Goal: Information Seeking & Learning: Learn about a topic

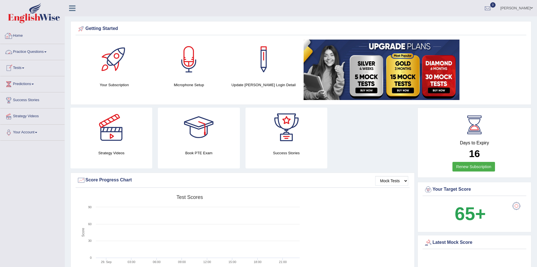
click at [72, 6] on icon at bounding box center [72, 8] width 6 height 7
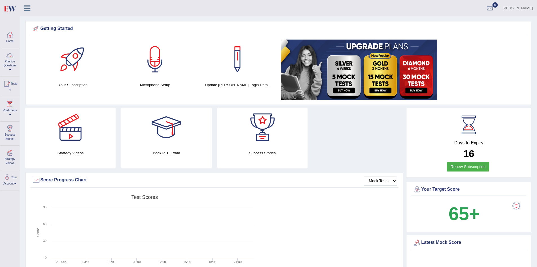
click at [3, 61] on link "Practice Questions" at bounding box center [9, 61] width 19 height 27
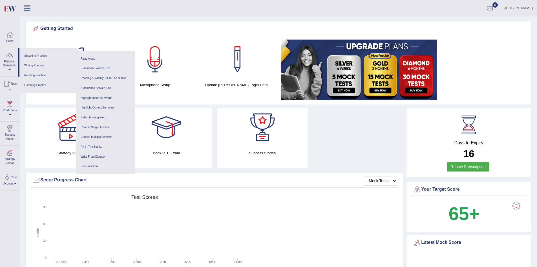
click at [89, 57] on link "Read Aloud" at bounding box center [106, 59] width 54 height 10
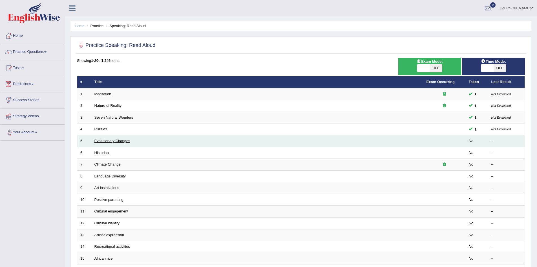
click at [103, 141] on link "Evolutionary Changes" at bounding box center [112, 140] width 36 height 4
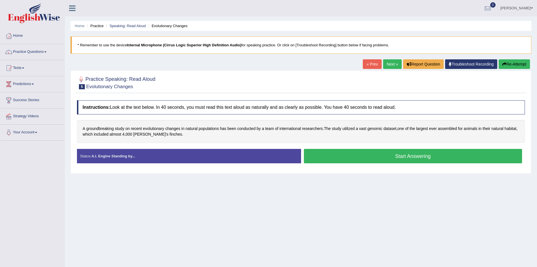
click at [348, 237] on div "Home Practice Speaking: Read Aloud Evolutionary Changes * Remember to use the d…" at bounding box center [301, 141] width 472 height 282
click at [369, 153] on button "Start Answering" at bounding box center [413, 156] width 219 height 14
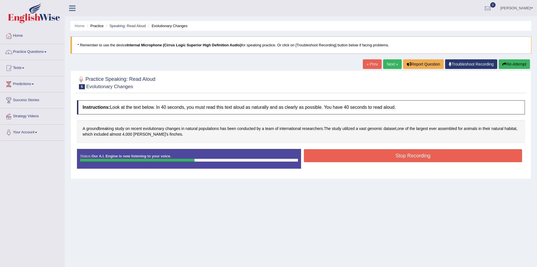
click at [431, 153] on button "Stop Recording" at bounding box center [413, 155] width 219 height 13
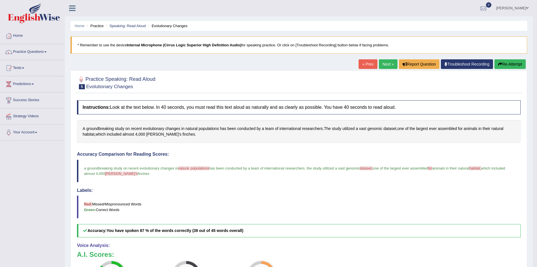
click at [431, 153] on h4 "Accuracy Comparison for Reading Scores:" at bounding box center [299, 153] width 444 height 5
click at [384, 66] on link "Next »" at bounding box center [388, 64] width 19 height 10
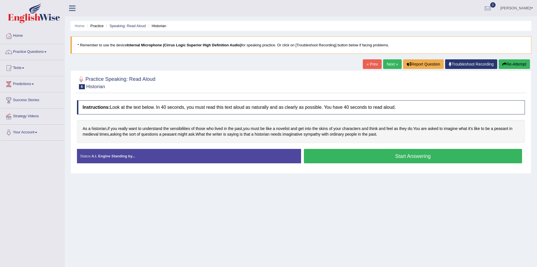
click at [367, 158] on button "Start Answering" at bounding box center [413, 156] width 219 height 14
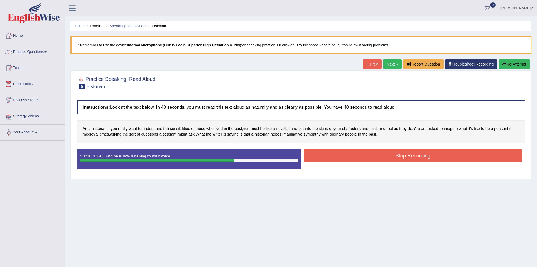
click at [367, 158] on button "Stop Recording" at bounding box center [413, 155] width 219 height 13
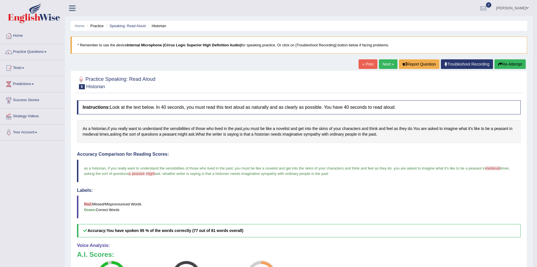
click at [386, 62] on link "Next »" at bounding box center [388, 64] width 19 height 10
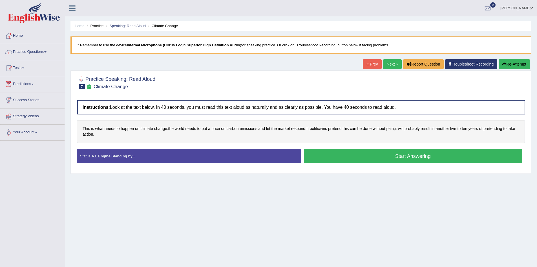
click at [376, 151] on button "Start Answering" at bounding box center [413, 156] width 219 height 14
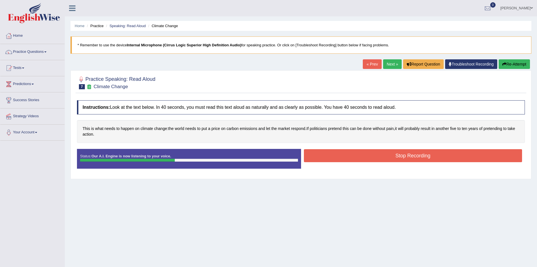
click at [376, 151] on button "Stop Recording" at bounding box center [413, 155] width 219 height 13
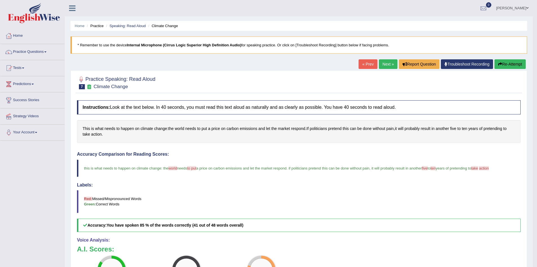
click at [382, 62] on link "Next »" at bounding box center [388, 64] width 19 height 10
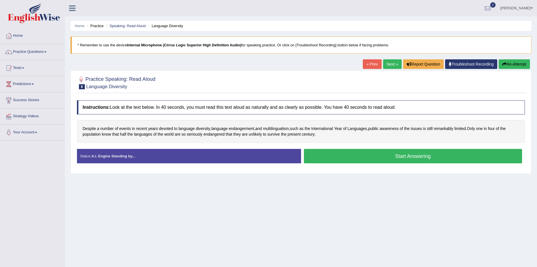
click at [314, 152] on button "Start Answering" at bounding box center [413, 156] width 219 height 14
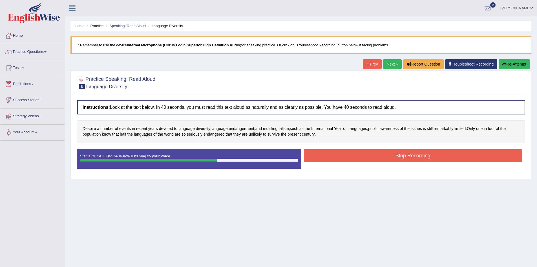
click at [314, 152] on button "Stop Recording" at bounding box center [413, 155] width 219 height 13
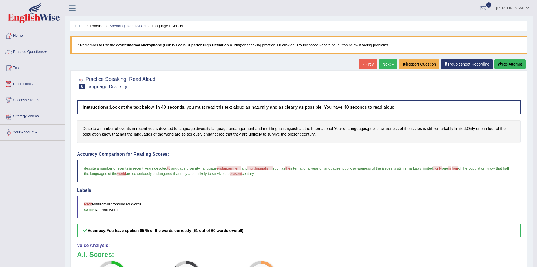
click at [389, 61] on link "Next »" at bounding box center [388, 64] width 19 height 10
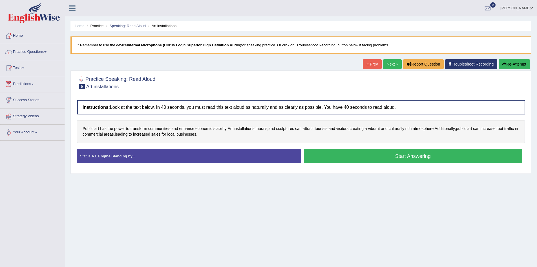
click at [349, 153] on button "Start Answering" at bounding box center [413, 156] width 219 height 14
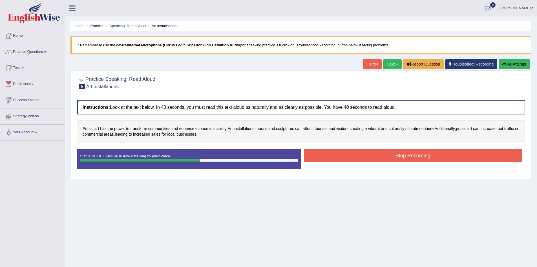
click at [349, 153] on button "Stop Recording" at bounding box center [413, 155] width 219 height 13
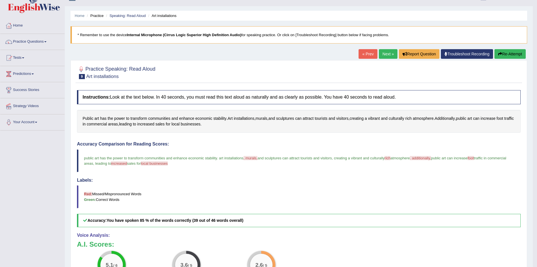
scroll to position [10, 0]
click at [513, 55] on button "Re-Attempt" at bounding box center [510, 54] width 31 height 10
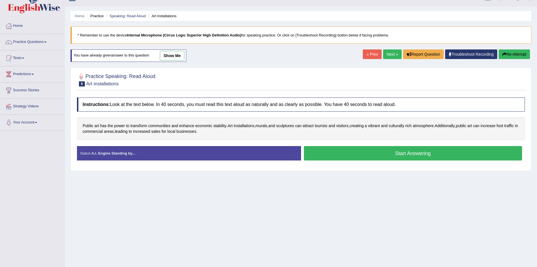
click at [331, 150] on button "Start Answering" at bounding box center [413, 153] width 219 height 14
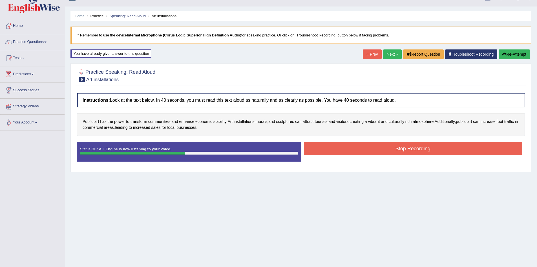
click at [331, 150] on button "Stop Recording" at bounding box center [413, 148] width 219 height 13
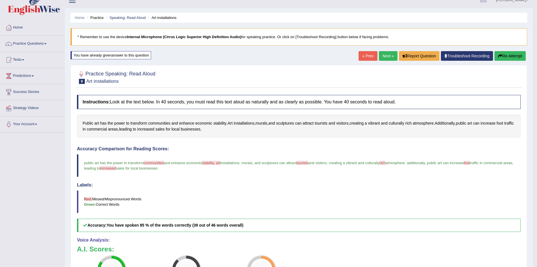
scroll to position [7, 0]
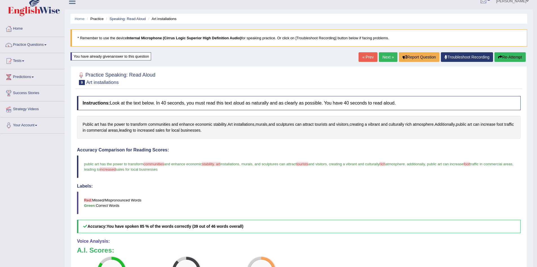
click at [386, 59] on link "Next »" at bounding box center [388, 57] width 19 height 10
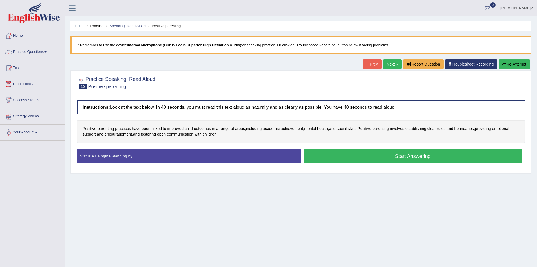
click at [368, 157] on button "Start Answering" at bounding box center [413, 156] width 219 height 14
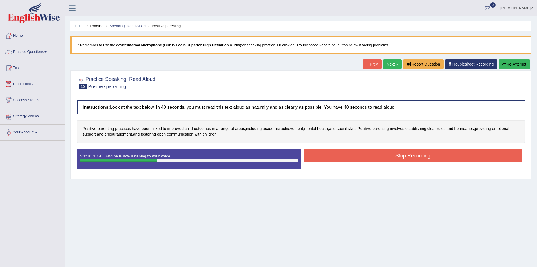
click at [353, 159] on button "Stop Recording" at bounding box center [413, 155] width 219 height 13
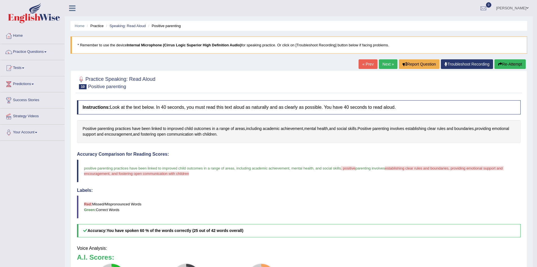
click at [514, 61] on body "Toggle navigation Home Practice Questions Speaking Practice Read Aloud Repeat S…" at bounding box center [268, 133] width 537 height 267
click at [514, 61] on button "Re-Attempt" at bounding box center [510, 64] width 31 height 10
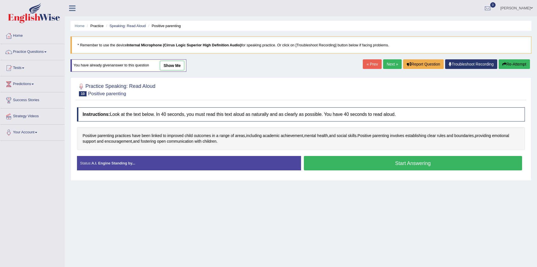
click at [381, 158] on button "Start Answering" at bounding box center [413, 163] width 219 height 14
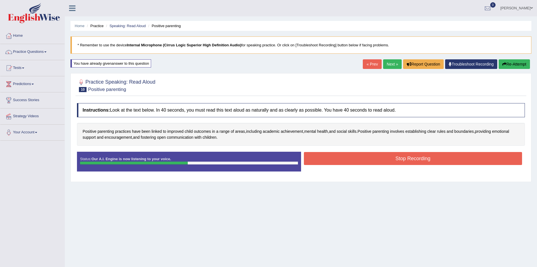
click at [381, 158] on button "Stop Recording" at bounding box center [413, 158] width 219 height 13
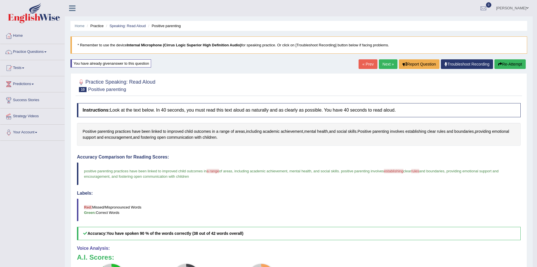
scroll to position [105, 0]
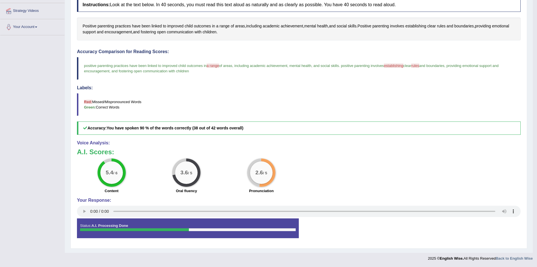
click at [343, 194] on div "5.4 / 6 Content 3.6 / 5 Oral fluency 2.6 / 5 Pronunciation" at bounding box center [299, 176] width 450 height 36
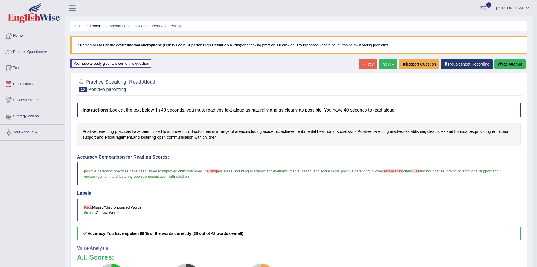
click at [390, 65] on link "Next »" at bounding box center [388, 64] width 19 height 10
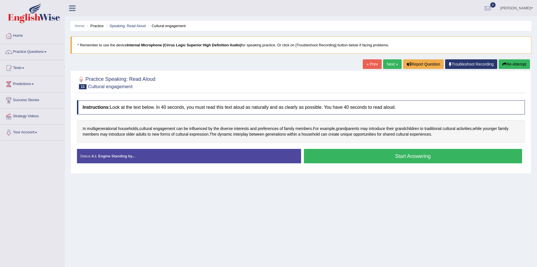
click at [337, 157] on button "Start Answering" at bounding box center [413, 156] width 219 height 14
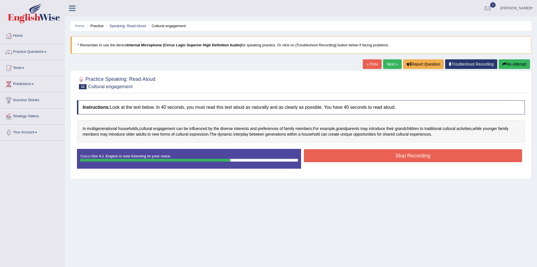
click at [337, 157] on button "Stop Recording" at bounding box center [413, 155] width 219 height 13
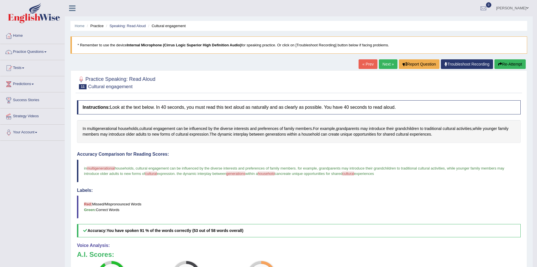
click at [382, 63] on link "Next »" at bounding box center [388, 64] width 19 height 10
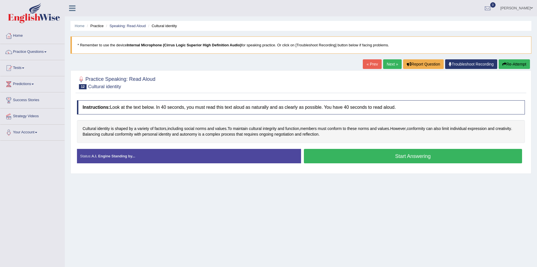
click at [343, 153] on button "Start Answering" at bounding box center [413, 156] width 219 height 14
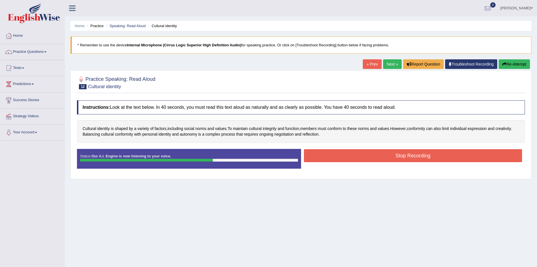
click at [343, 153] on button "Stop Recording" at bounding box center [413, 155] width 219 height 13
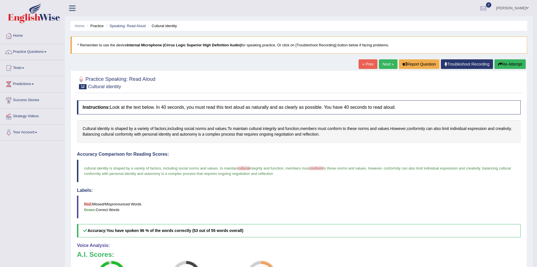
click at [386, 63] on link "Next »" at bounding box center [388, 64] width 19 height 10
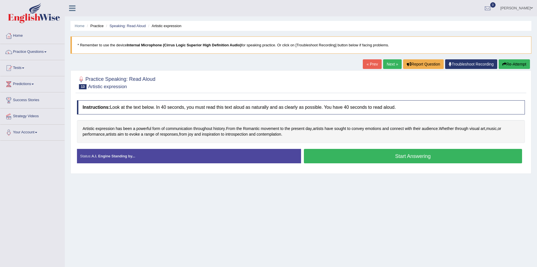
click at [282, 115] on div "Instructions: Look at the text below. In 40 seconds, you must read this text al…" at bounding box center [301, 133] width 451 height 73
click at [350, 160] on button "Start Answering" at bounding box center [413, 156] width 219 height 14
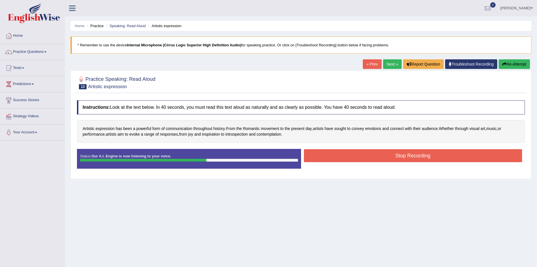
click at [350, 160] on button "Stop Recording" at bounding box center [413, 155] width 219 height 13
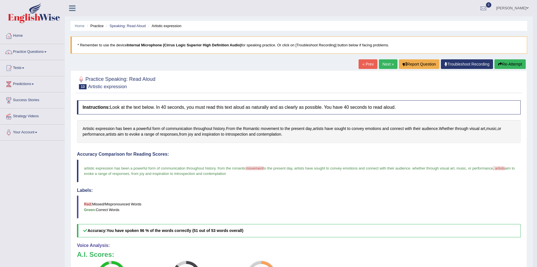
click at [382, 66] on link "Next »" at bounding box center [388, 64] width 19 height 10
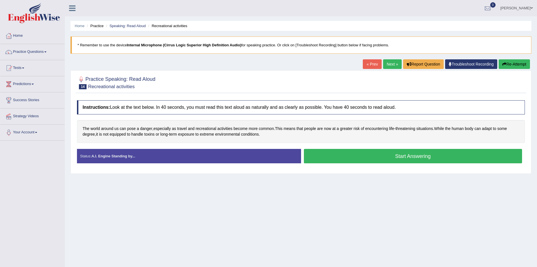
click at [346, 154] on button "Start Answering" at bounding box center [413, 156] width 219 height 14
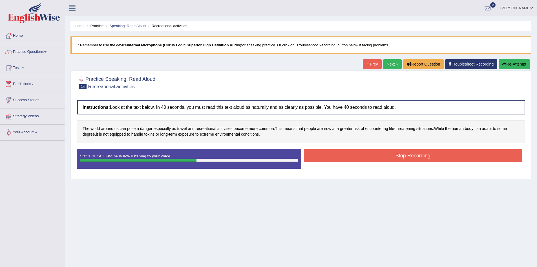
click at [346, 154] on button "Stop Recording" at bounding box center [413, 155] width 219 height 13
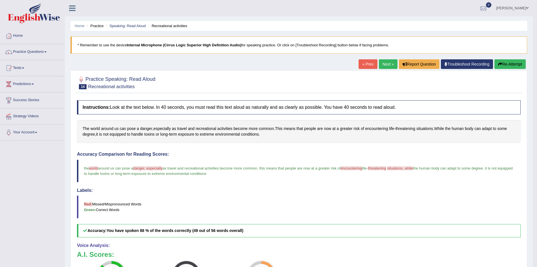
click at [385, 60] on link "Next »" at bounding box center [388, 64] width 19 height 10
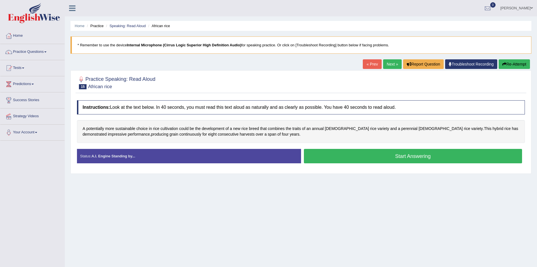
click at [332, 155] on button "Start Answering" at bounding box center [413, 156] width 219 height 14
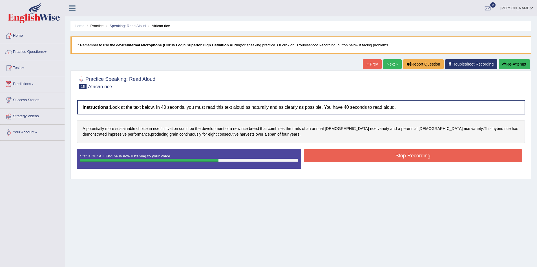
click at [332, 155] on button "Stop Recording" at bounding box center [413, 155] width 219 height 13
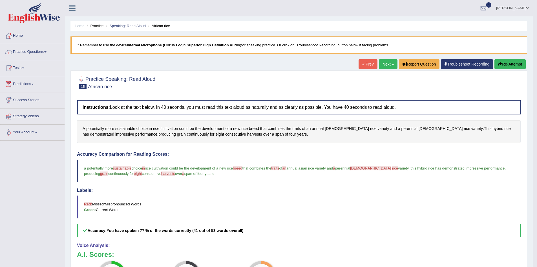
click at [384, 64] on link "Next »" at bounding box center [388, 64] width 19 height 10
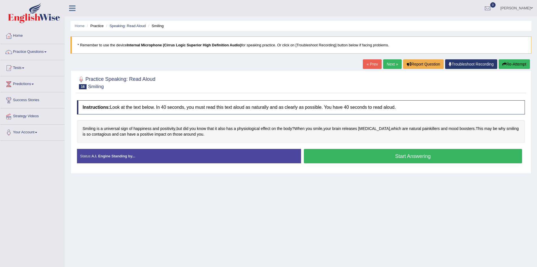
click at [335, 156] on button "Start Answering" at bounding box center [413, 156] width 219 height 14
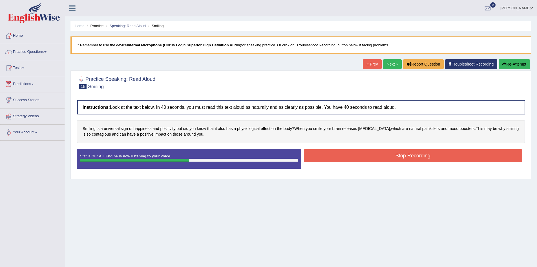
click at [335, 156] on button "Stop Recording" at bounding box center [413, 155] width 219 height 13
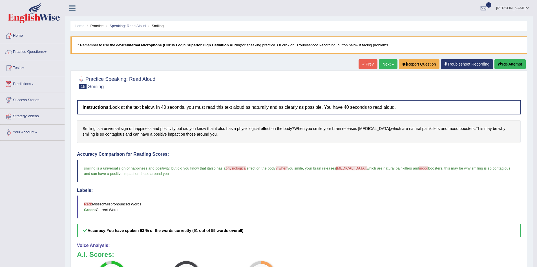
click at [387, 63] on link "Next »" at bounding box center [388, 64] width 19 height 10
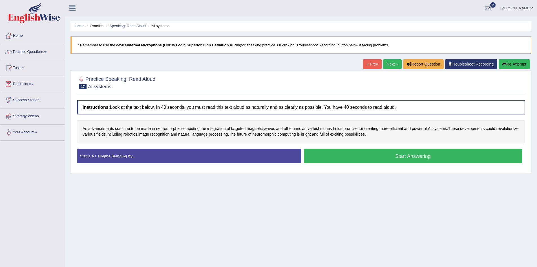
click at [355, 159] on button "Start Answering" at bounding box center [413, 156] width 219 height 14
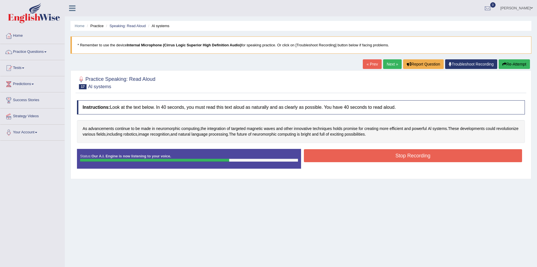
click at [355, 159] on button "Stop Recording" at bounding box center [413, 155] width 219 height 13
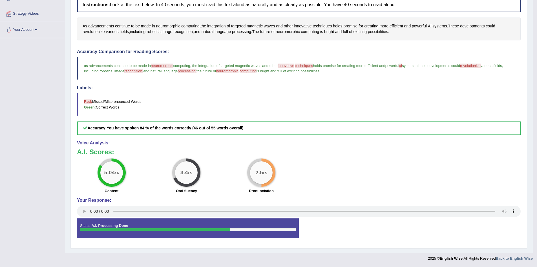
scroll to position [2, 0]
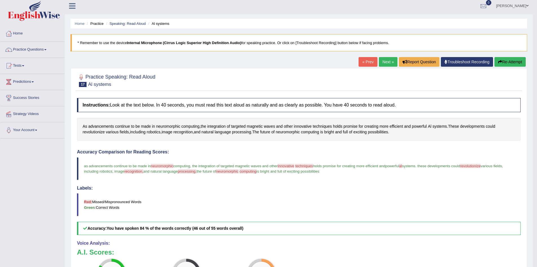
click at [382, 64] on link "Next »" at bounding box center [388, 62] width 19 height 10
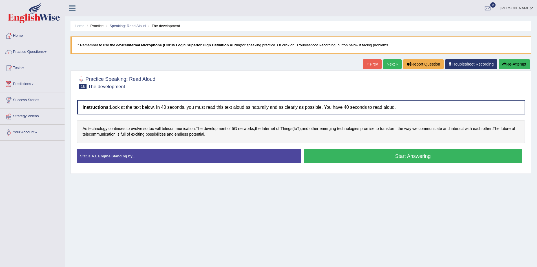
click at [358, 149] on button "Start Answering" at bounding box center [413, 156] width 219 height 14
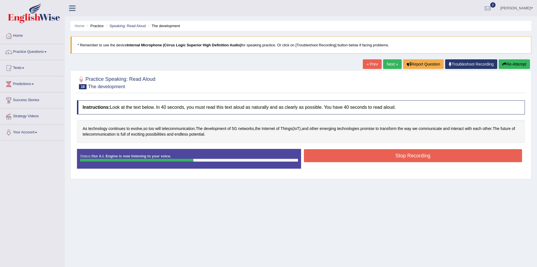
click at [358, 149] on button "Stop Recording" at bounding box center [413, 155] width 219 height 13
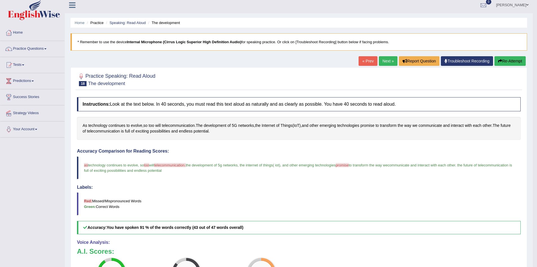
scroll to position [3, 0]
click at [386, 60] on link "Next »" at bounding box center [388, 61] width 19 height 10
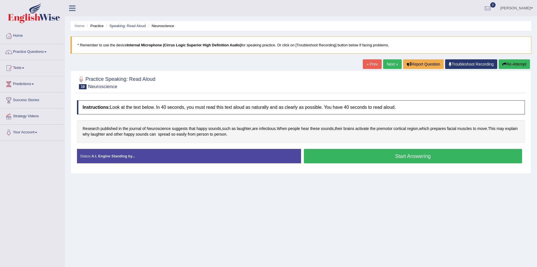
click at [350, 155] on button "Start Answering" at bounding box center [413, 156] width 219 height 14
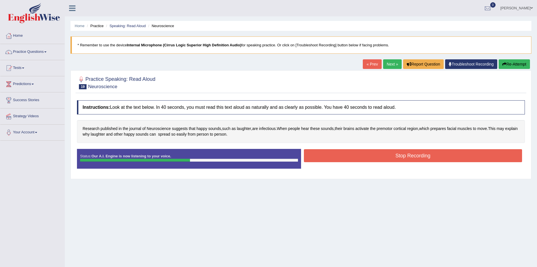
click at [350, 155] on button "Stop Recording" at bounding box center [413, 155] width 219 height 13
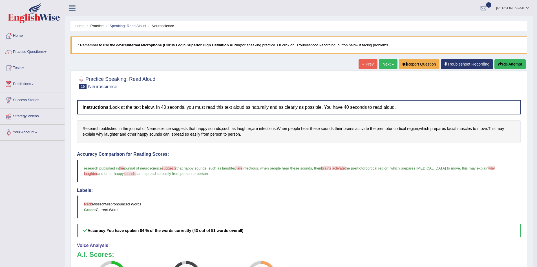
click at [386, 63] on link "Next »" at bounding box center [388, 64] width 19 height 10
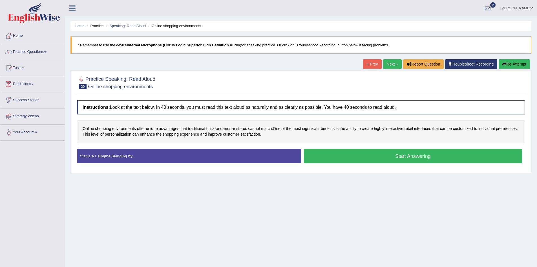
click at [375, 154] on button "Start Answering" at bounding box center [413, 156] width 219 height 14
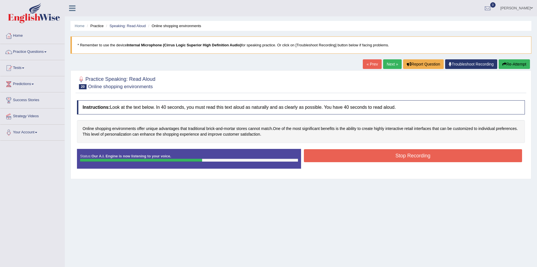
click at [375, 154] on button "Stop Recording" at bounding box center [413, 155] width 219 height 13
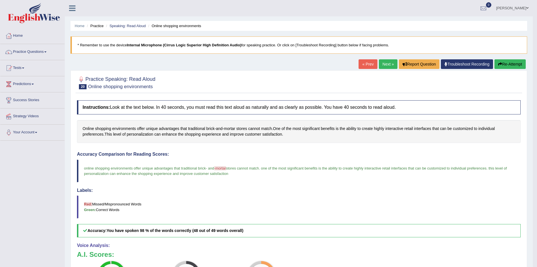
click at [386, 59] on div "Home Practice Speaking: Read Aloud Online shopping environments * Remember to u…" at bounding box center [299, 177] width 468 height 355
click at [386, 64] on link "Next »" at bounding box center [388, 64] width 19 height 10
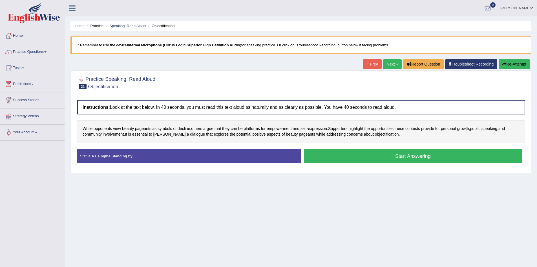
click at [338, 156] on button "Start Answering" at bounding box center [413, 156] width 219 height 14
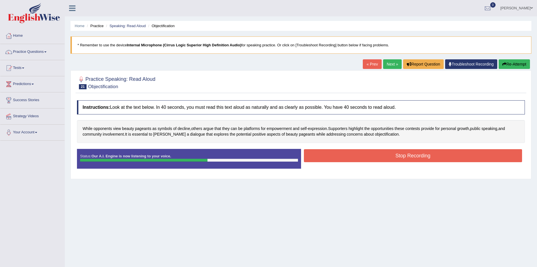
click at [338, 156] on button "Stop Recording" at bounding box center [413, 155] width 219 height 13
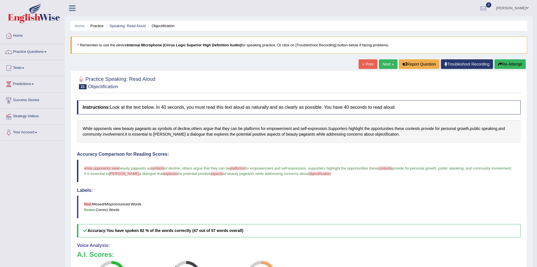
click at [385, 61] on link "Next »" at bounding box center [388, 64] width 19 height 10
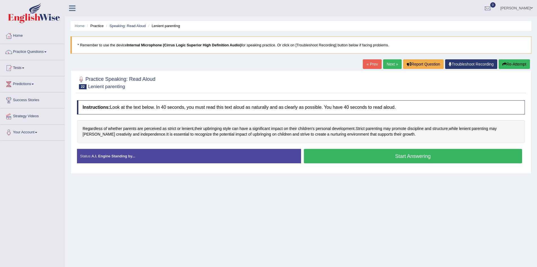
click at [340, 155] on button "Start Answering" at bounding box center [413, 156] width 219 height 14
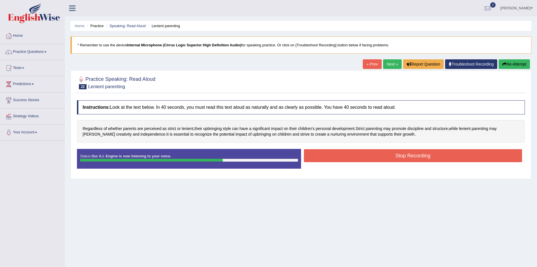
click at [340, 155] on button "Stop Recording" at bounding box center [413, 155] width 219 height 13
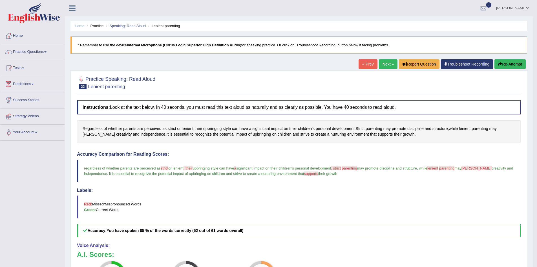
click at [384, 62] on link "Next »" at bounding box center [388, 64] width 19 height 10
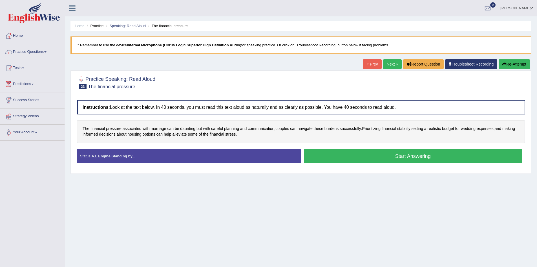
click at [345, 157] on button "Start Answering" at bounding box center [413, 156] width 219 height 14
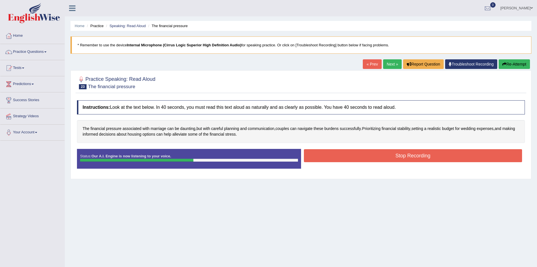
click at [345, 157] on button "Stop Recording" at bounding box center [413, 155] width 219 height 13
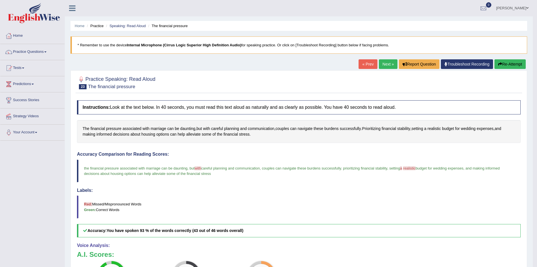
click at [384, 65] on link "Next »" at bounding box center [388, 64] width 19 height 10
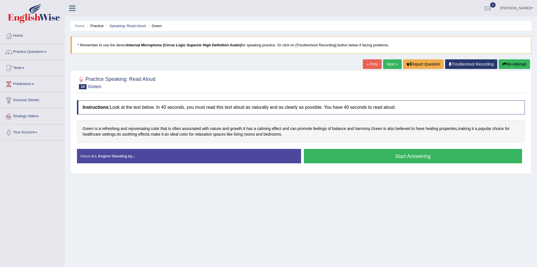
click at [416, 160] on button "Start Answering" at bounding box center [413, 156] width 219 height 14
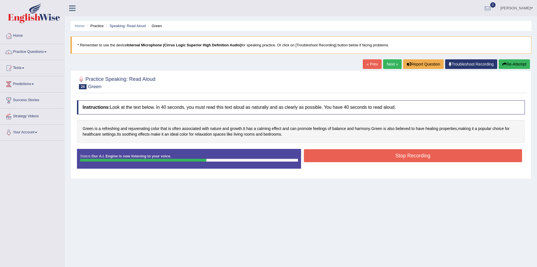
click at [416, 156] on button "Stop Recording" at bounding box center [413, 155] width 219 height 13
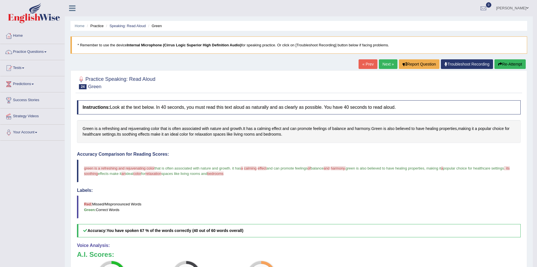
click at [91, 165] on blockquote "green is a refreshing and rejuvenating color that is often associated with natu…" at bounding box center [299, 170] width 444 height 23
click at [383, 65] on link "Next »" at bounding box center [388, 64] width 19 height 10
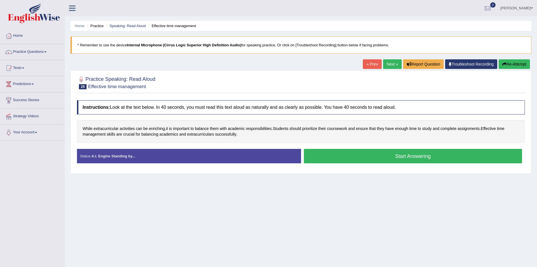
click at [402, 155] on button "Start Answering" at bounding box center [413, 156] width 219 height 14
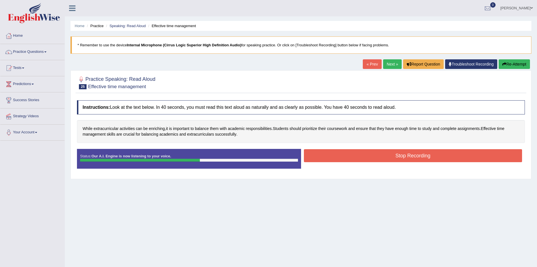
click at [402, 157] on button "Stop Recording" at bounding box center [413, 155] width 219 height 13
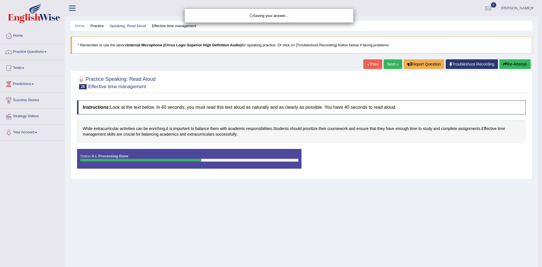
click at [191, 159] on div "Saving your answer..." at bounding box center [271, 133] width 542 height 267
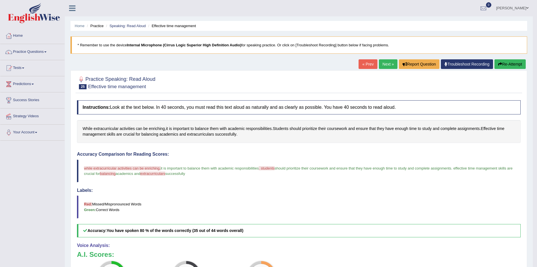
click at [388, 65] on link "Next »" at bounding box center [388, 64] width 19 height 10
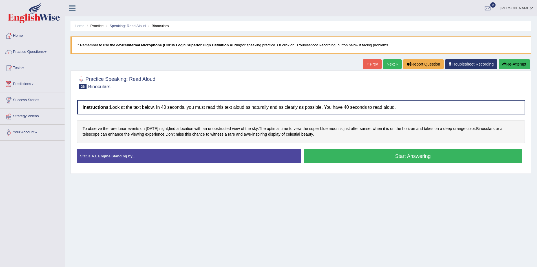
click at [384, 155] on button "Start Answering" at bounding box center [413, 156] width 219 height 14
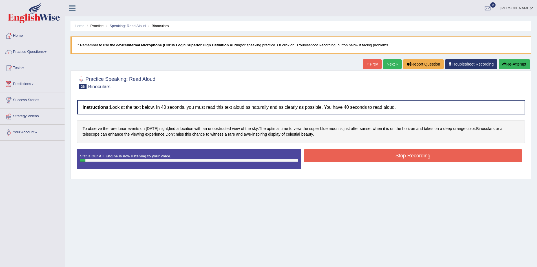
click at [384, 155] on button "Stop Recording" at bounding box center [413, 155] width 219 height 13
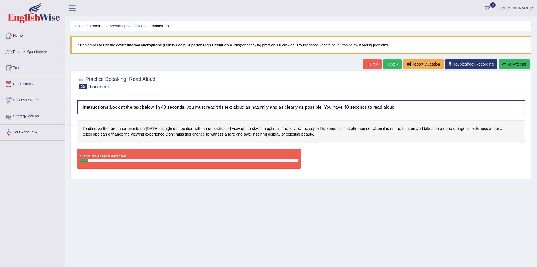
click at [516, 64] on button "Re-Attempt" at bounding box center [514, 64] width 31 height 10
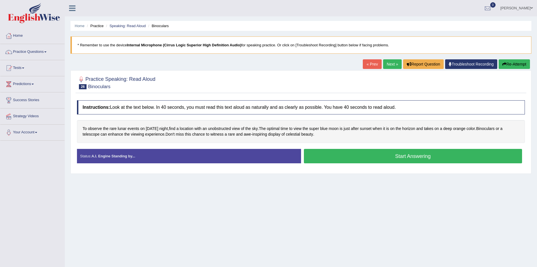
click at [335, 158] on button "Start Answering" at bounding box center [413, 156] width 219 height 14
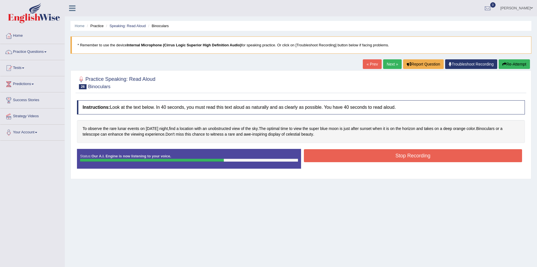
click at [335, 158] on button "Stop Recording" at bounding box center [413, 155] width 219 height 13
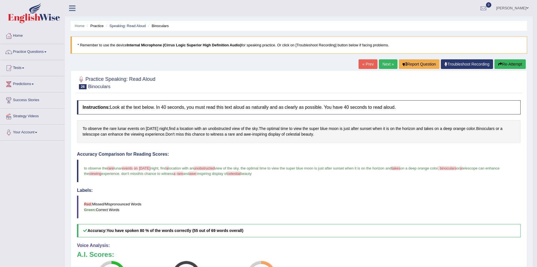
click at [371, 62] on link "« Prev" at bounding box center [368, 64] width 19 height 10
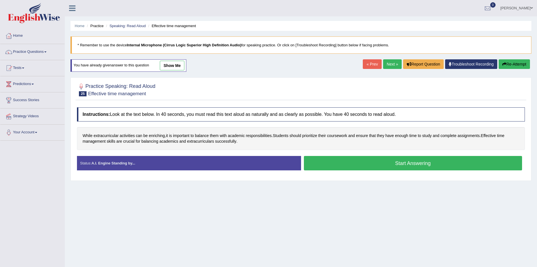
click at [338, 159] on button "Start Answering" at bounding box center [413, 163] width 219 height 14
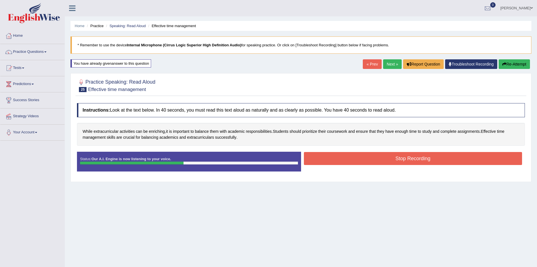
click at [338, 159] on button "Stop Recording" at bounding box center [413, 158] width 219 height 13
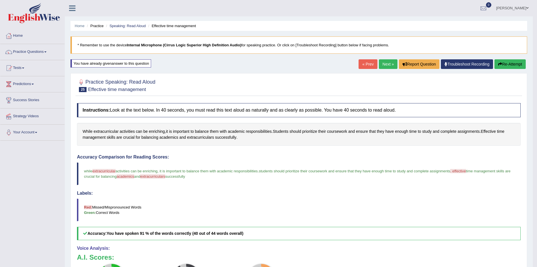
click at [382, 66] on link "Next »" at bounding box center [388, 64] width 19 height 10
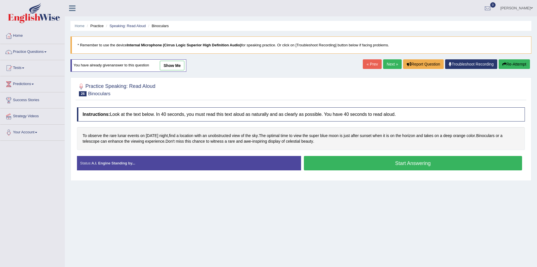
click at [175, 62] on link "show me" at bounding box center [172, 66] width 25 height 10
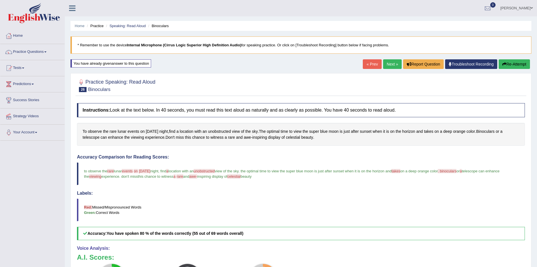
click at [389, 63] on link "Next »" at bounding box center [392, 64] width 19 height 10
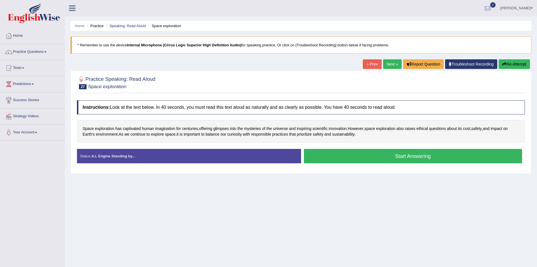
click at [345, 157] on button "Start Answering" at bounding box center [413, 156] width 219 height 14
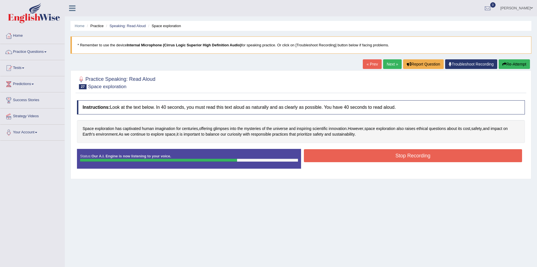
click at [345, 157] on button "Stop Recording" at bounding box center [413, 155] width 219 height 13
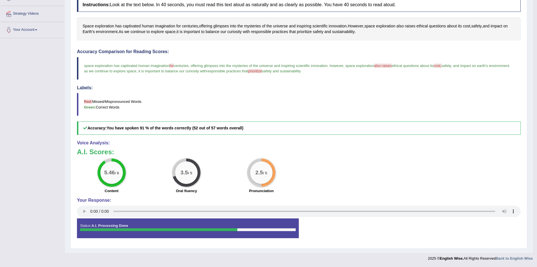
scroll to position [91, 0]
